Goal: Check status

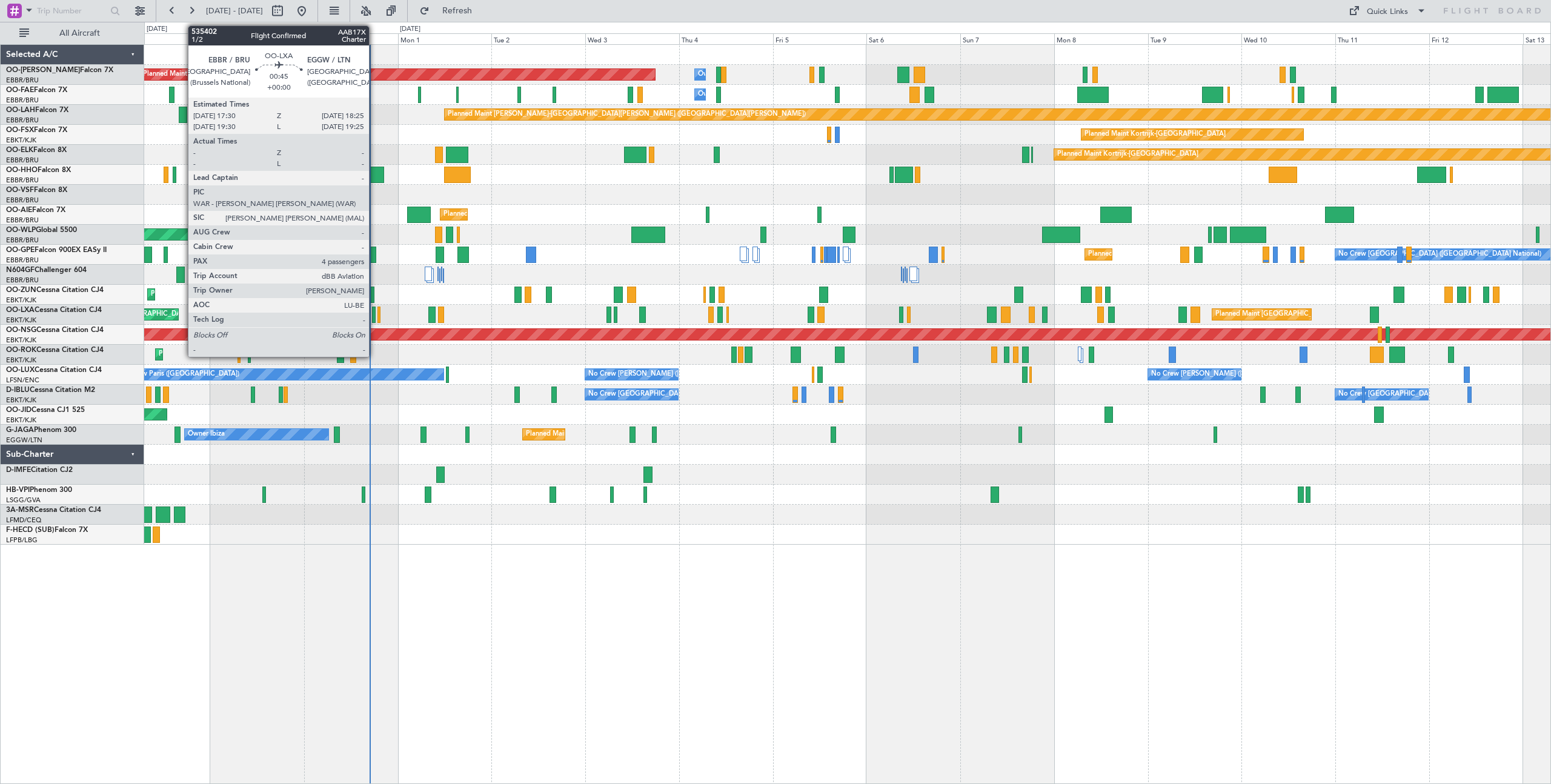
click at [374, 312] on div at bounding box center [373, 314] width 4 height 16
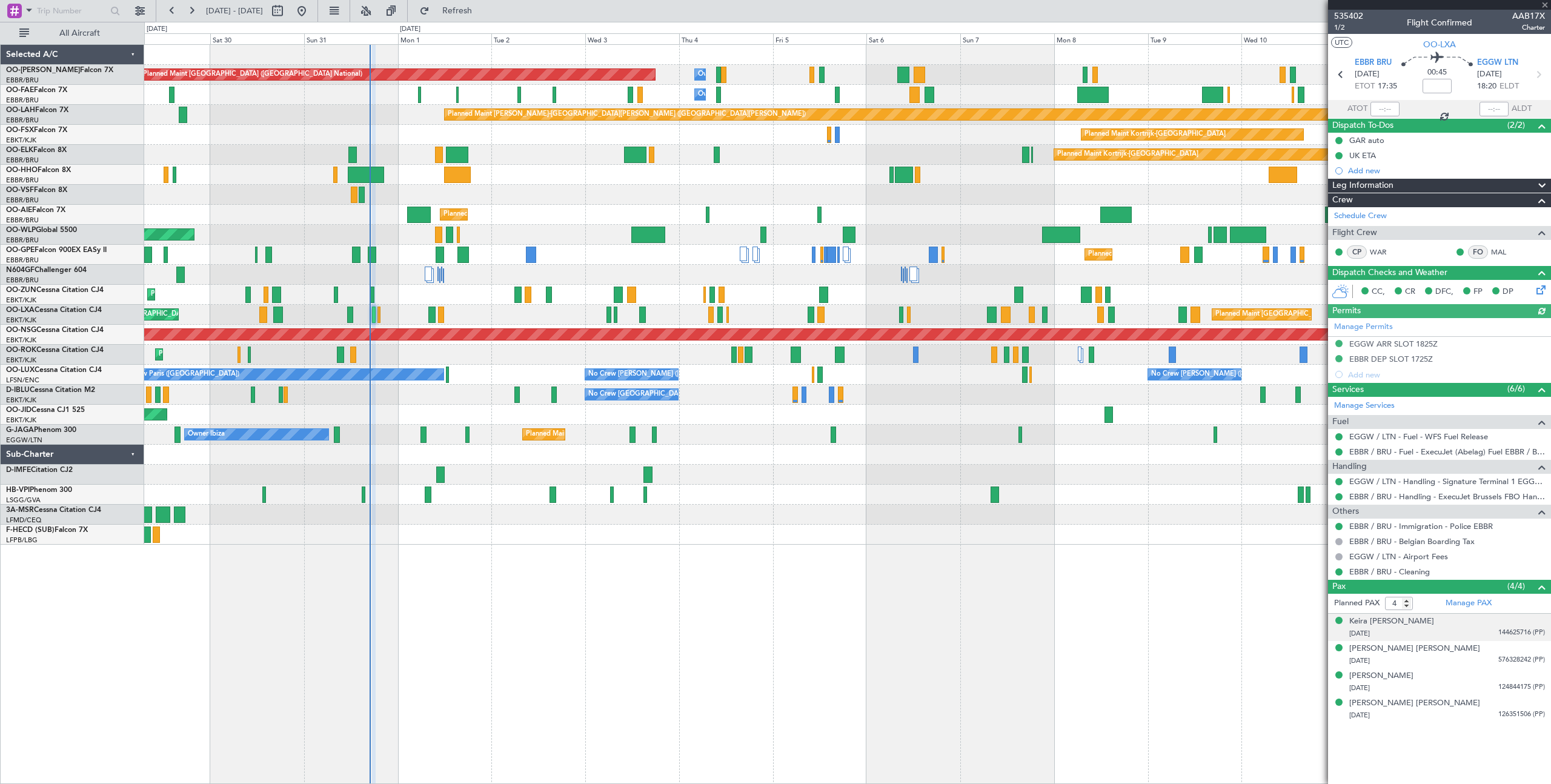
click at [1448, 634] on div "[DATE] 144625716 (PP)" at bounding box center [1447, 634] width 196 height 12
click at [376, 4] on button at bounding box center [366, 11] width 19 height 19
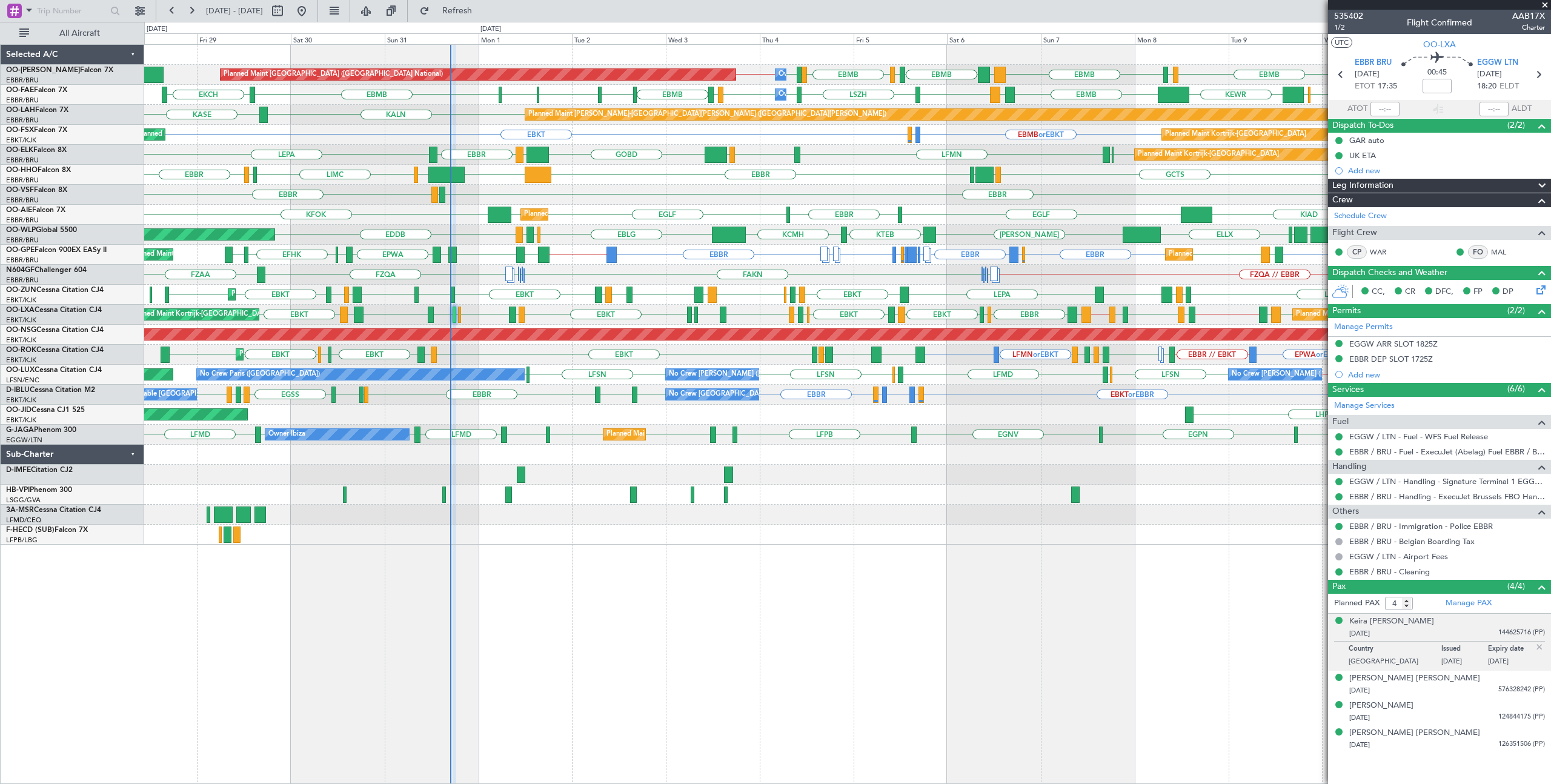
click at [324, 401] on div "Planned Maint [GEOGRAPHIC_DATA] ([GEOGRAPHIC_DATA] National) Owner [GEOGRAPHIC_…" at bounding box center [848, 295] width 1407 height 500
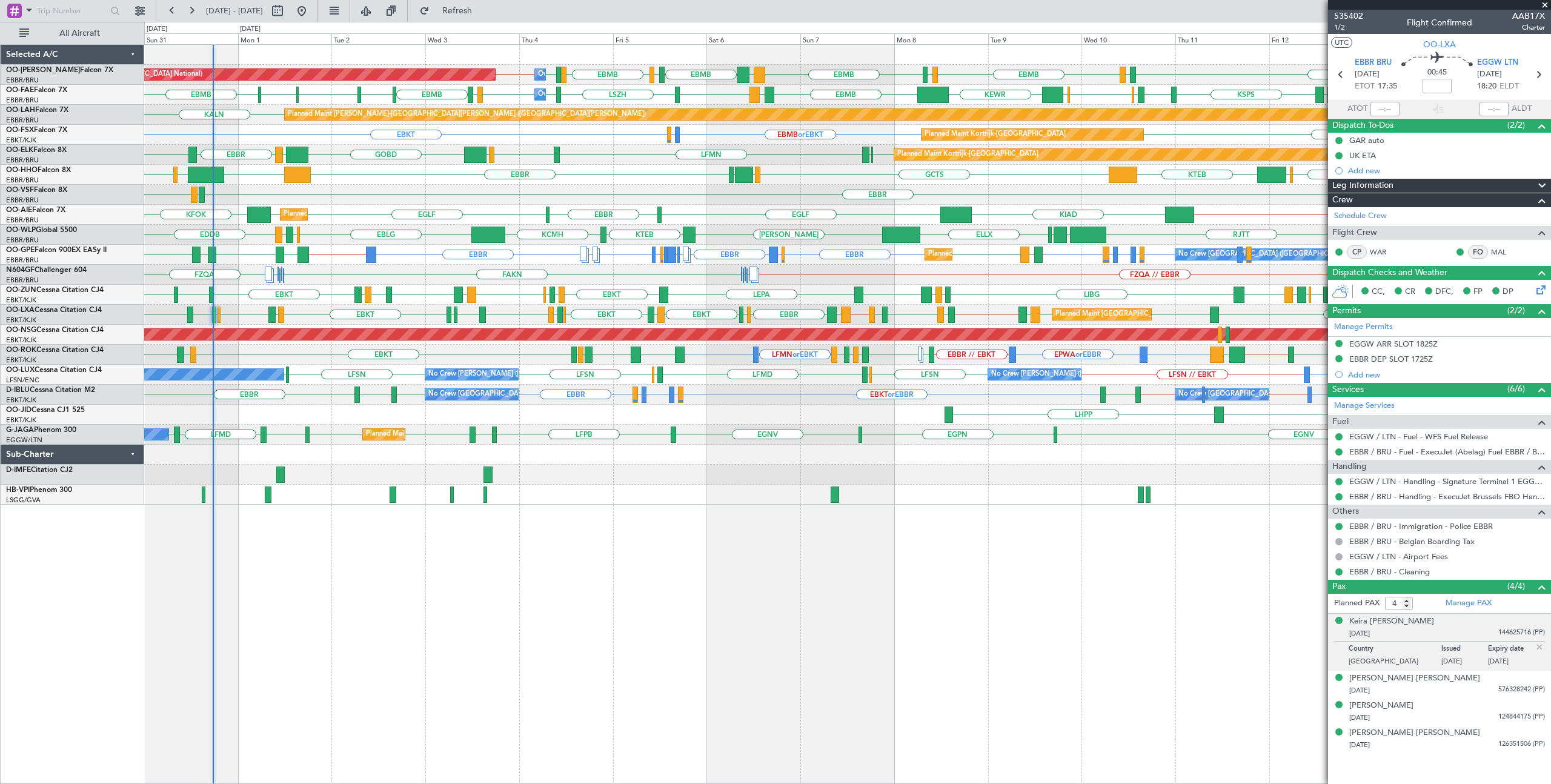
click at [1545, 5] on span at bounding box center [1546, 5] width 12 height 11
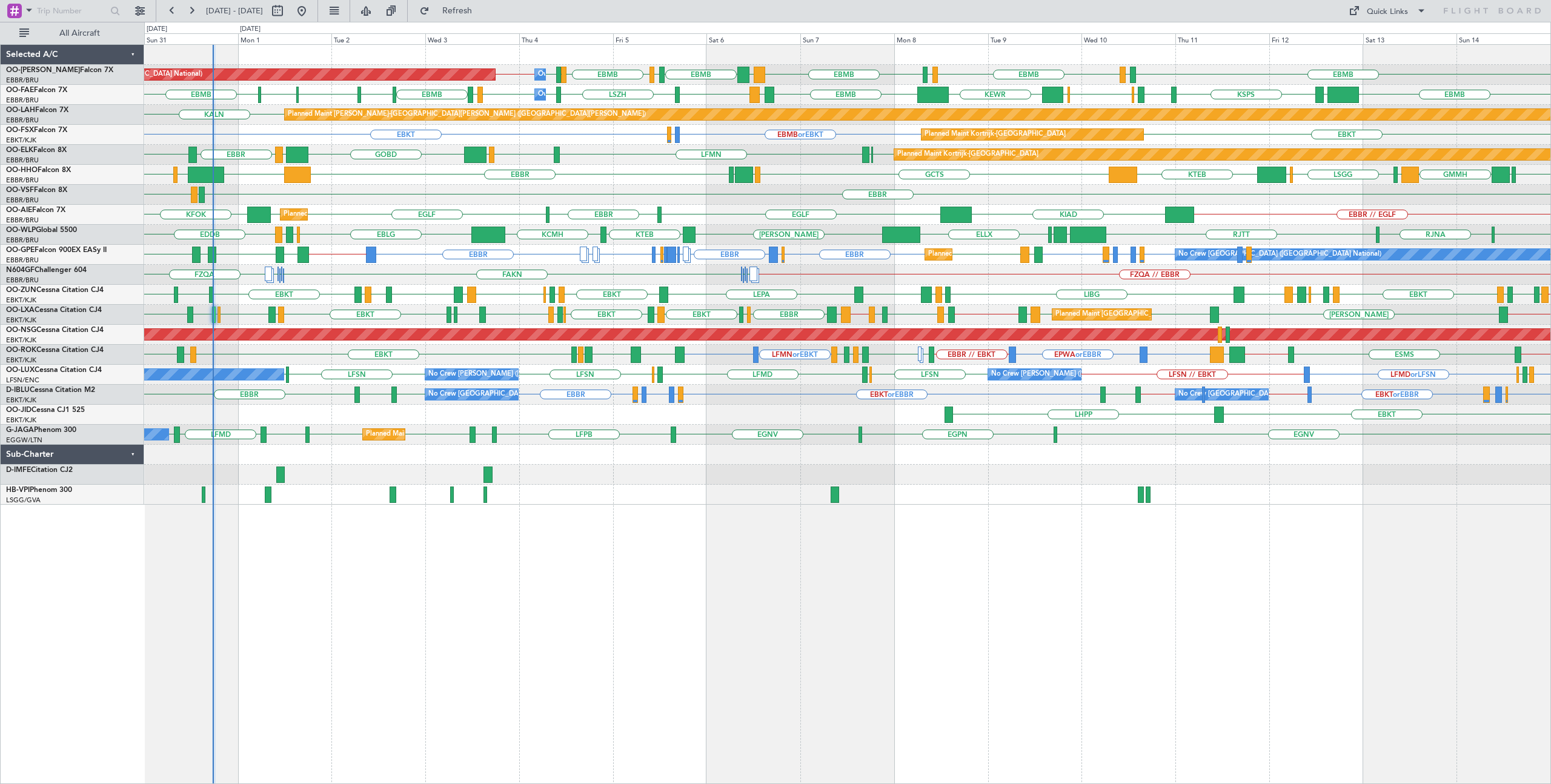
type input "0"
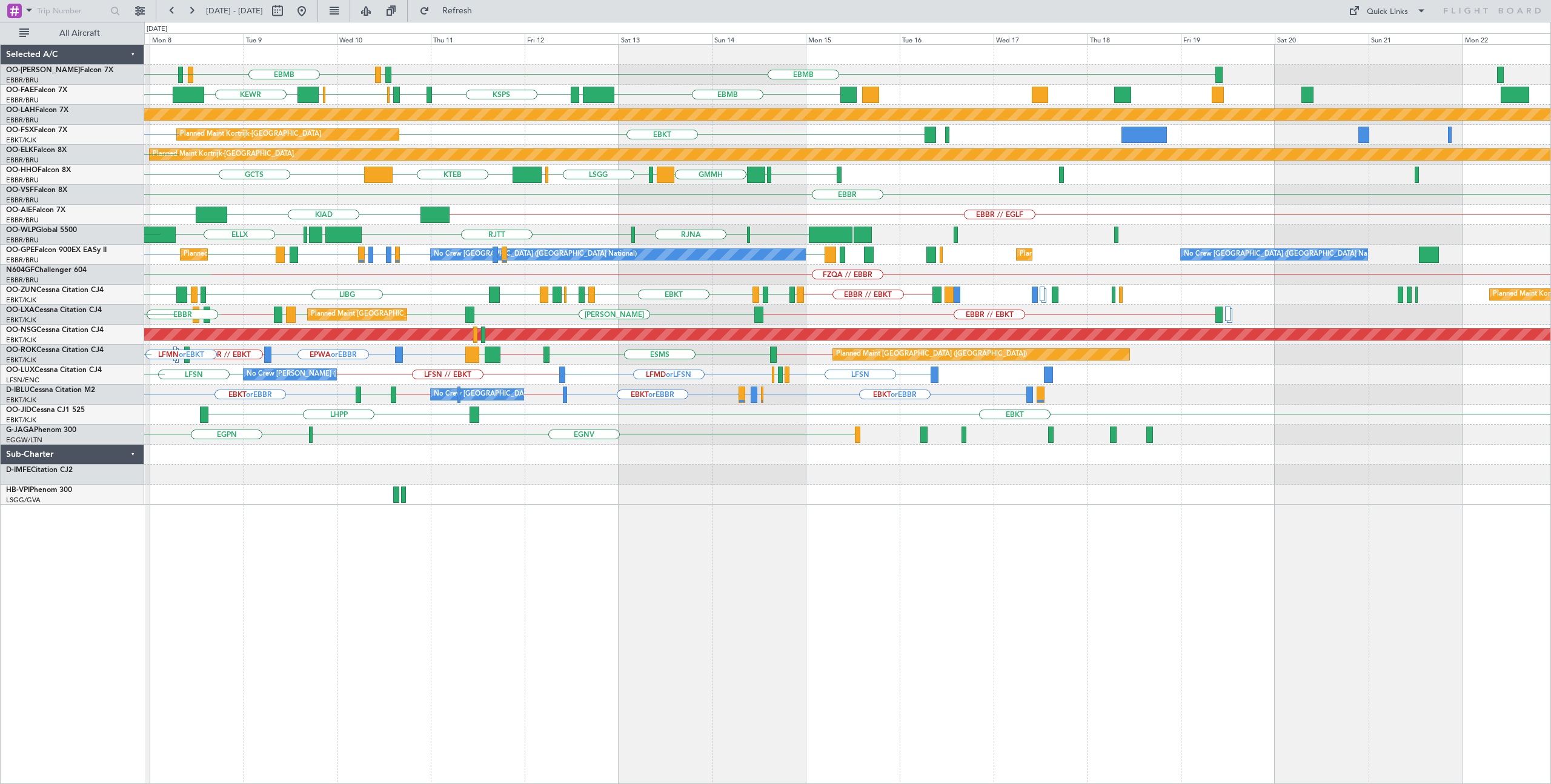
click at [573, 266] on div "EBMB EBMB LIMC EBMB LIMC EBMB [GEOGRAPHIC_DATA] EBMB LKKB EBMB BIKF Owner [GEOG…" at bounding box center [848, 275] width 1407 height 460
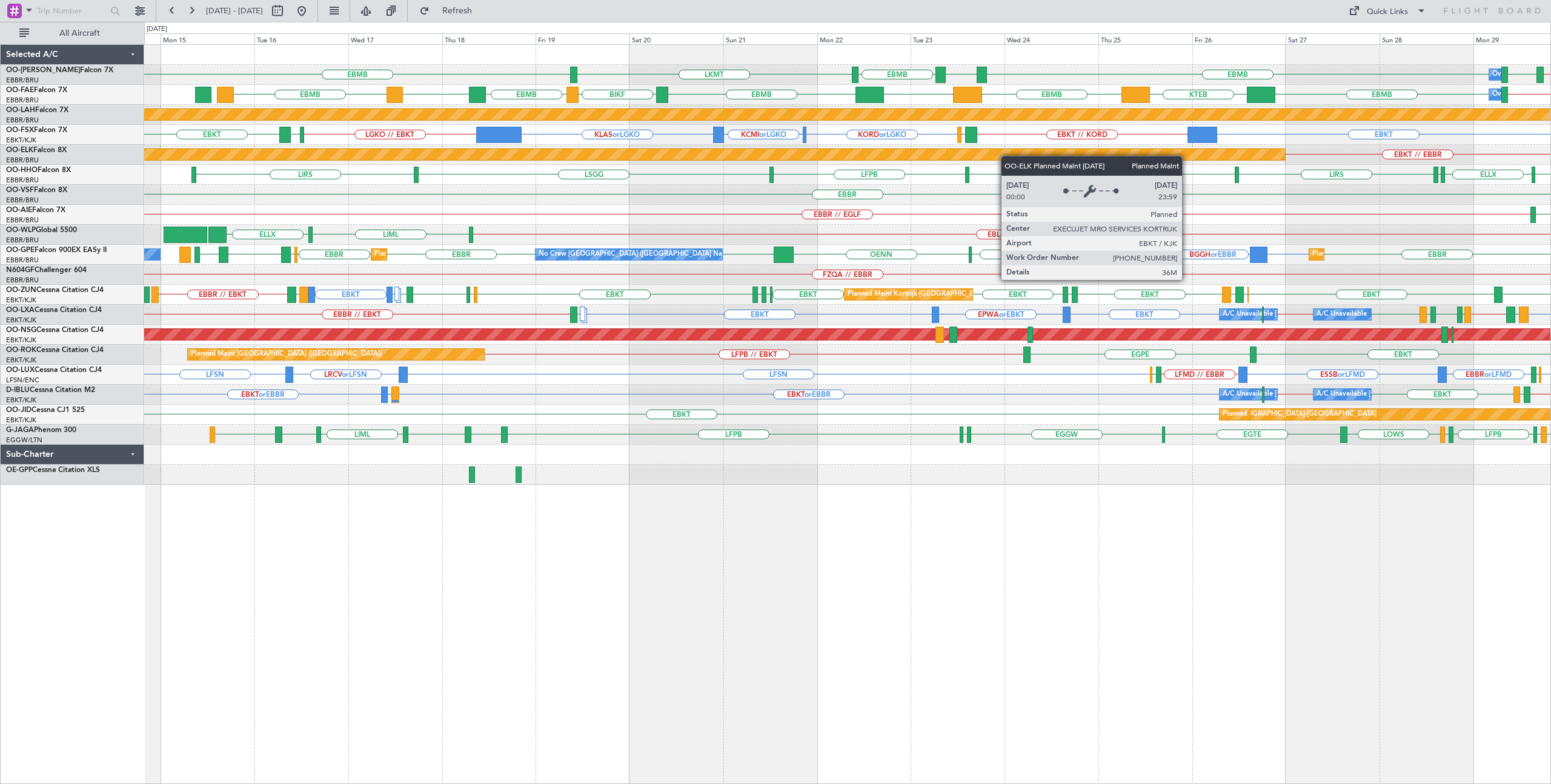
click at [1132, 153] on div "EBMB LKMT EBMB // EBKT LOWW EBMB EBMB LPMR Owner [GEOGRAPHIC_DATA] EBMB EBMB LO…" at bounding box center [848, 265] width 1407 height 440
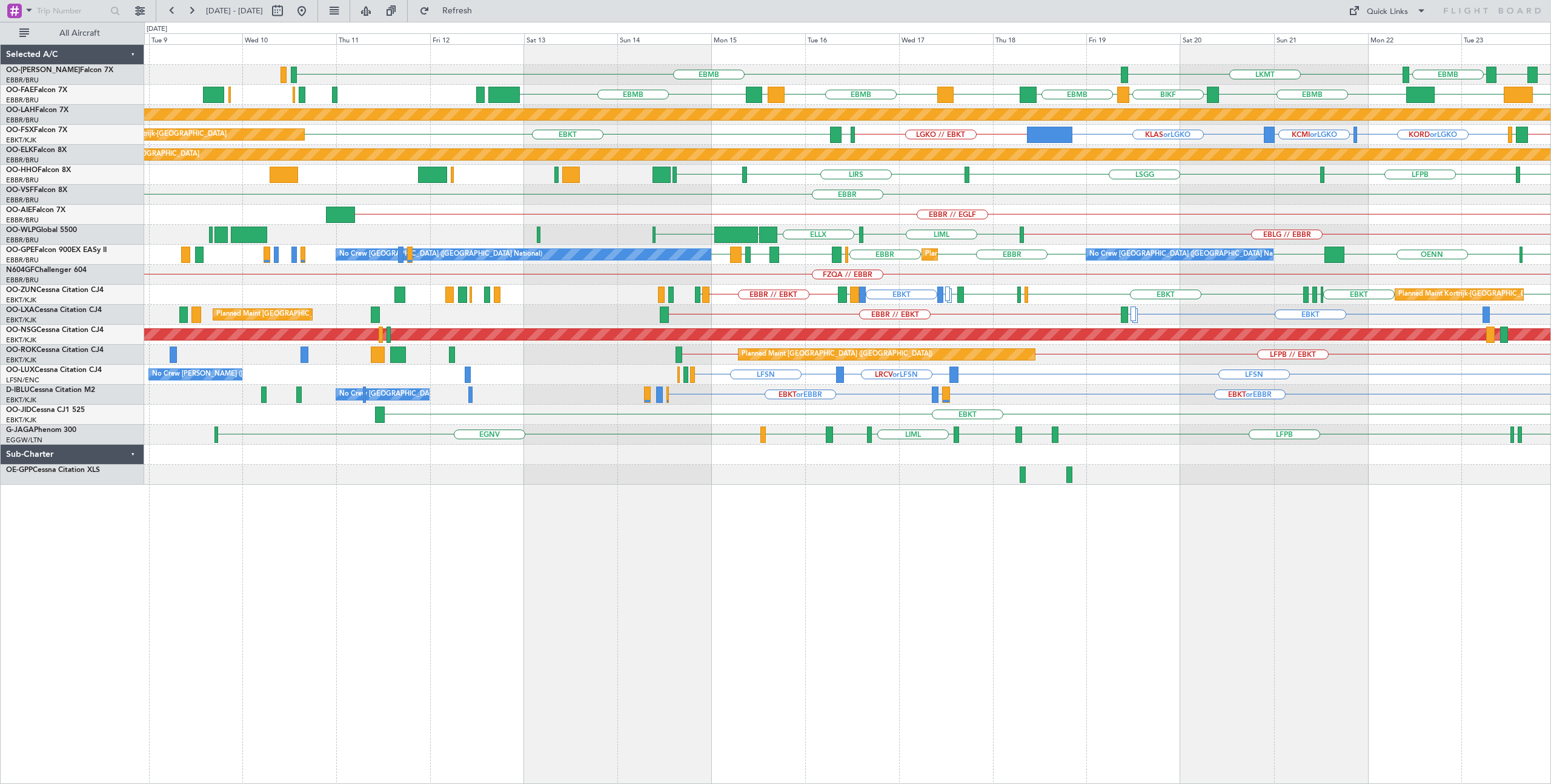
click at [1078, 179] on div "EBMB LKMT EBMB EBMB LPMR EBMB BIKF EBMB [GEOGRAPHIC_DATA] EBMB [GEOGRAPHIC_DATA…" at bounding box center [848, 265] width 1407 height 440
